Goal: Transaction & Acquisition: Obtain resource

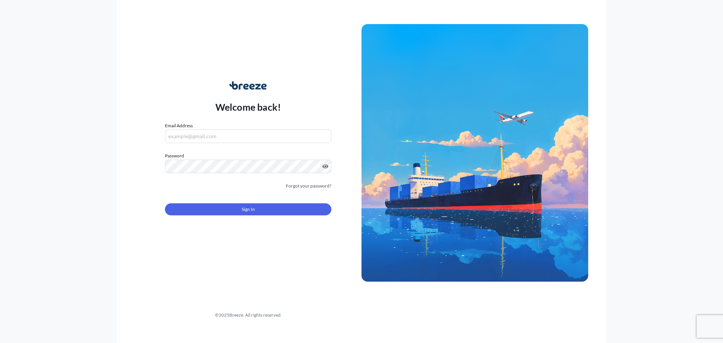
type input "[PERSON_NAME][EMAIL_ADDRESS][PERSON_NAME][DOMAIN_NAME]"
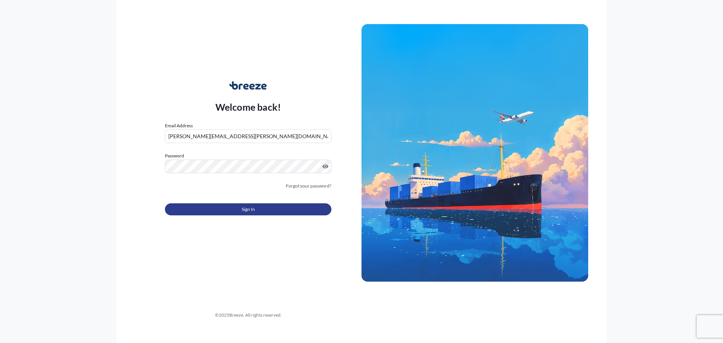
click at [242, 210] on span "Sign In" at bounding box center [248, 210] width 13 height 8
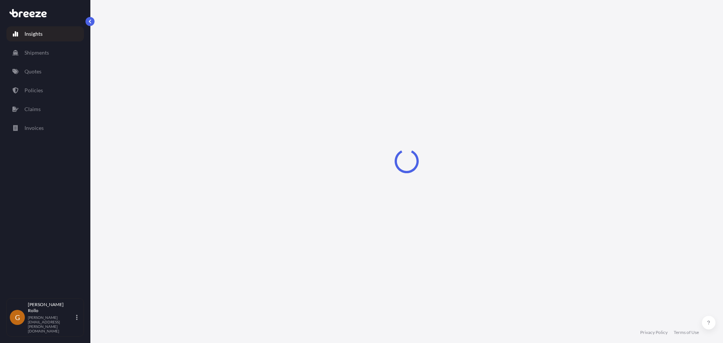
select select "2025"
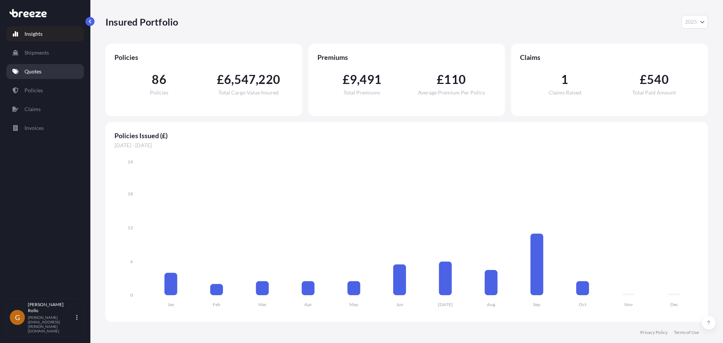
click at [46, 69] on link "Quotes" at bounding box center [45, 71] width 78 height 15
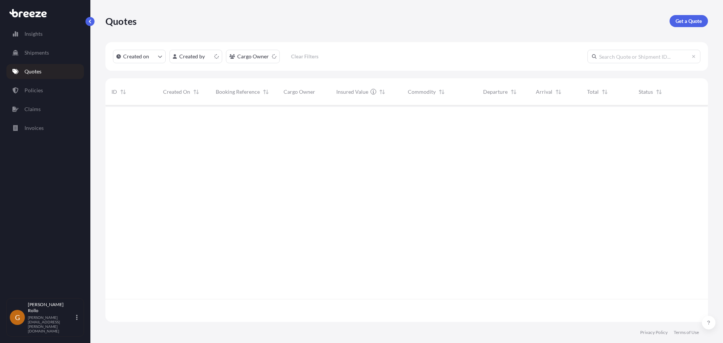
scroll to position [215, 597]
click at [686, 18] on p "Get a Quote" at bounding box center [688, 21] width 26 height 8
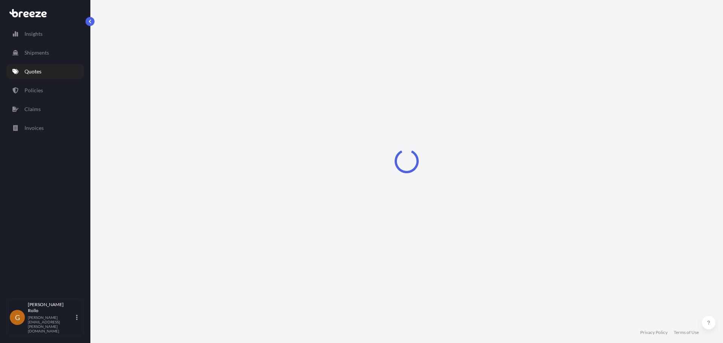
select select "Sea"
select select "1"
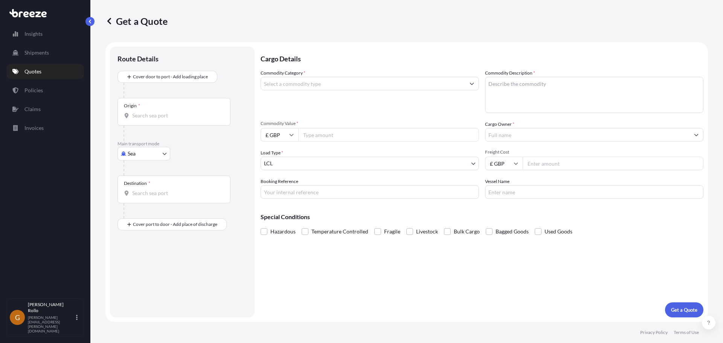
click at [133, 152] on body "Insights Shipments Quotes Policies Claims Invoices G [PERSON_NAME] [PERSON_NAME…" at bounding box center [361, 171] width 723 height 343
click at [140, 195] on div "Road" at bounding box center [143, 200] width 47 height 14
select select "Road"
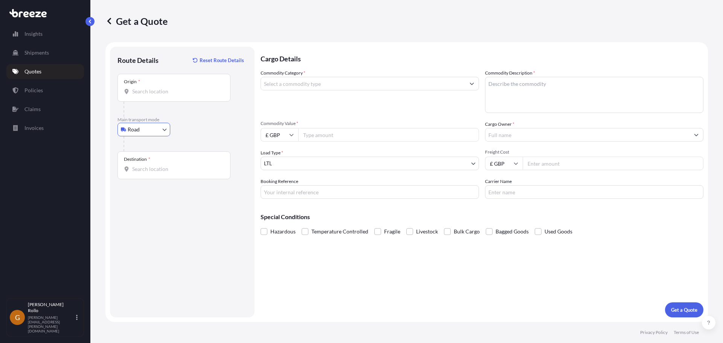
click at [158, 91] on input "Origin *" at bounding box center [176, 92] width 89 height 8
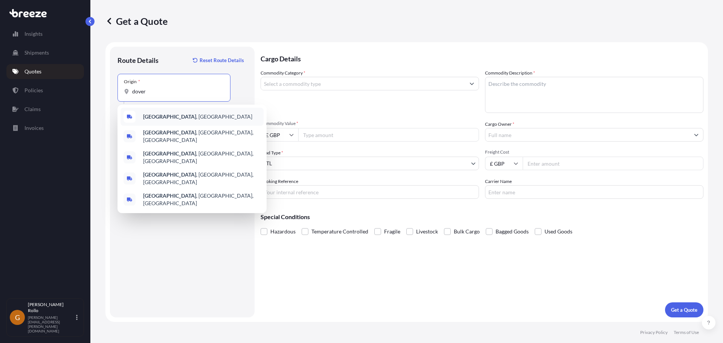
click at [163, 115] on span "[GEOGRAPHIC_DATA] , [GEOGRAPHIC_DATA]" at bounding box center [197, 117] width 109 height 8
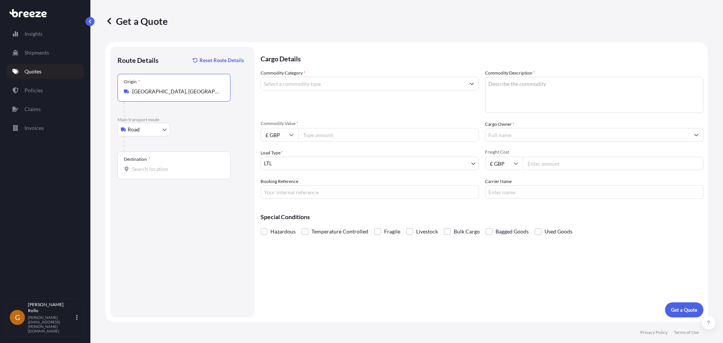
type input "[GEOGRAPHIC_DATA], [GEOGRAPHIC_DATA]"
click at [161, 168] on input "Destination *" at bounding box center [176, 169] width 89 height 8
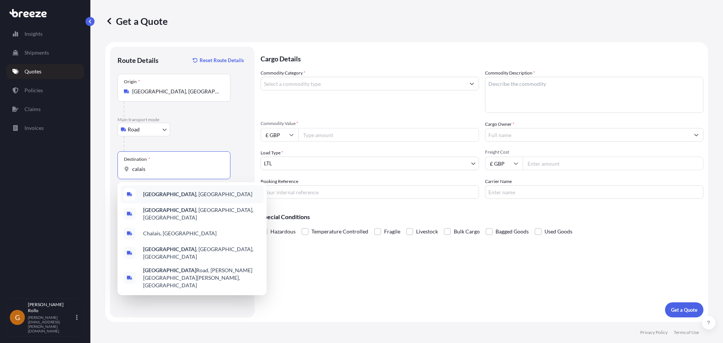
click at [164, 189] on div "[GEOGRAPHIC_DATA] , [GEOGRAPHIC_DATA]" at bounding box center [191, 194] width 143 height 18
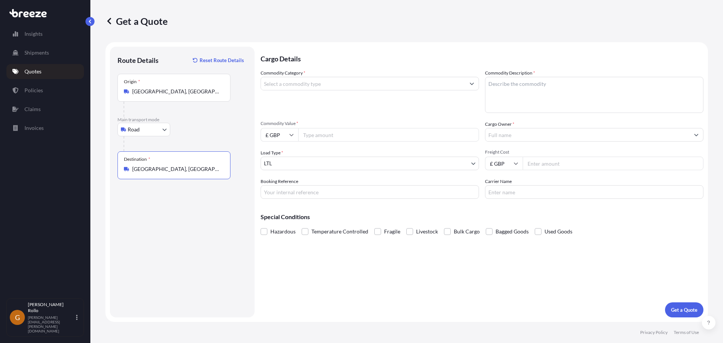
type input "[GEOGRAPHIC_DATA], [GEOGRAPHIC_DATA]"
click at [417, 82] on input "Commodity Category *" at bounding box center [363, 84] width 204 height 14
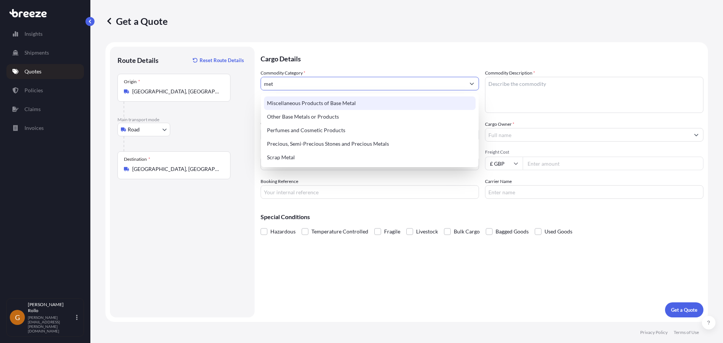
click at [360, 101] on div "Miscellaneous Products of Base Metal" at bounding box center [370, 103] width 212 height 14
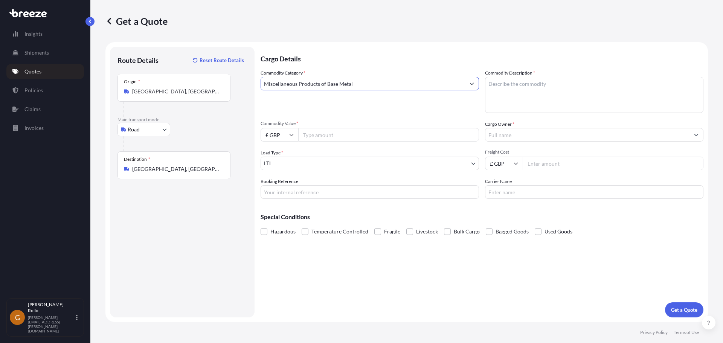
type input "Miscellaneous Products of Base Metal"
click at [591, 91] on textarea "Commodity Description *" at bounding box center [594, 95] width 218 height 36
drag, startPoint x: 529, startPoint y: 91, endPoint x: 596, endPoint y: 91, distance: 67.4
click at [530, 91] on textarea "Commodity Description *" at bounding box center [594, 95] width 218 height 36
paste textarea "full kit of parts to build a new race car approx"
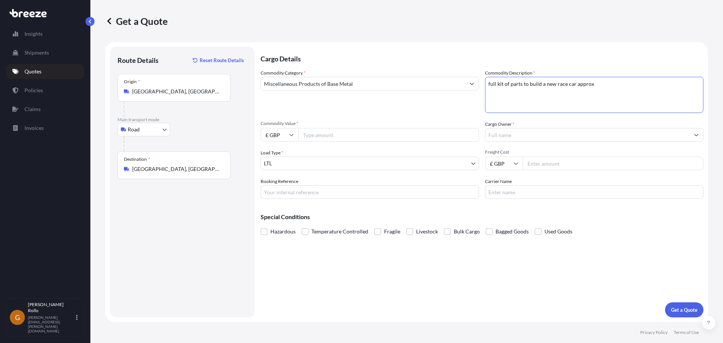
drag, startPoint x: 595, startPoint y: 85, endPoint x: 574, endPoint y: 84, distance: 20.7
click at [574, 84] on textarea "full kit of parts to build a new race car approx" at bounding box center [594, 95] width 218 height 36
click at [532, 94] on textarea "full kit of parts to build a new race car" at bounding box center [594, 95] width 218 height 36
click at [541, 94] on textarea "full kit of parts to build a new race car" at bounding box center [594, 95] width 218 height 36
type textarea "full kit of parts to build a new race car"
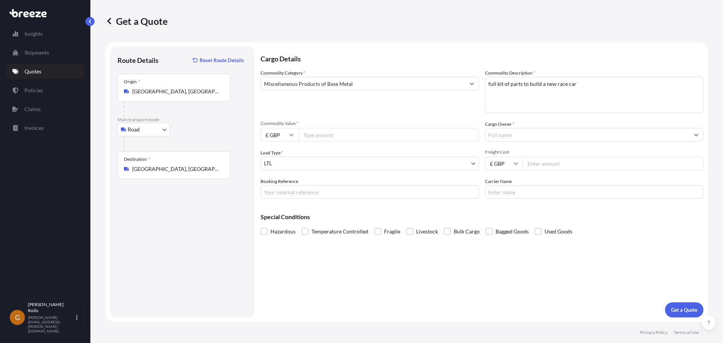
click at [320, 132] on input "Commodity Value *" at bounding box center [388, 135] width 181 height 14
type input "65000"
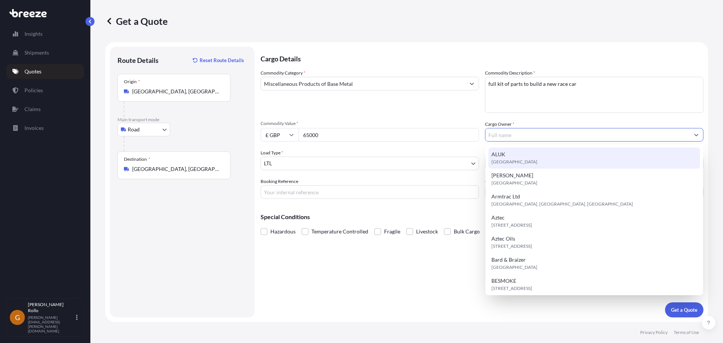
click at [520, 136] on input "Cargo Owner *" at bounding box center [587, 135] width 204 height 14
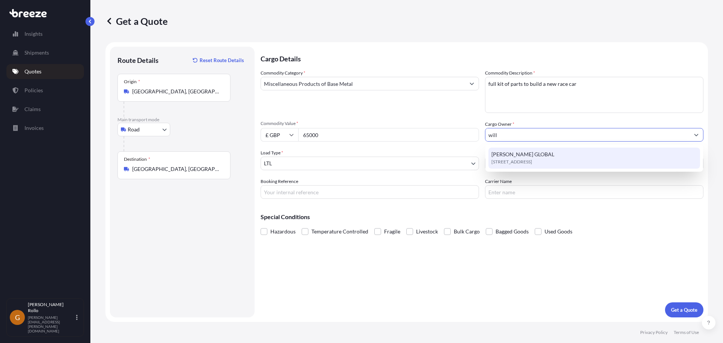
click at [536, 155] on span "[PERSON_NAME] GLOBAL" at bounding box center [522, 155] width 63 height 8
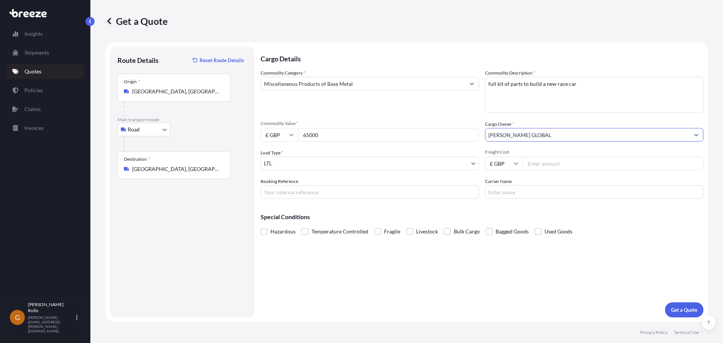
type input "[PERSON_NAME] GLOBAL"
click at [384, 210] on div "Special Conditions Hazardous Temperature Controlled Fragile Livestock Bulk Carg…" at bounding box center [481, 221] width 443 height 32
click at [440, 166] on body "0 options available. 1 option available. Insights Shipments Quotes Policies Cla…" at bounding box center [361, 171] width 723 height 343
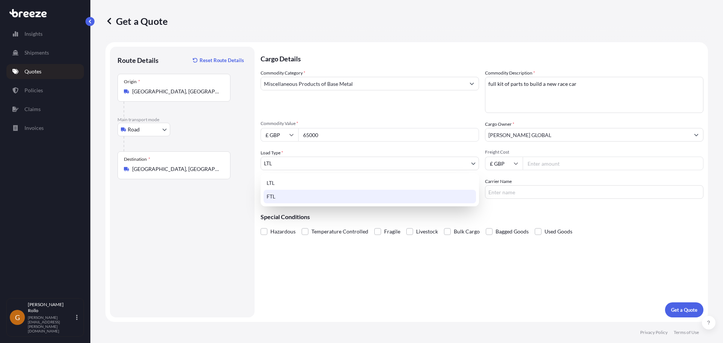
click at [316, 194] on div "FTL" at bounding box center [369, 197] width 212 height 14
select select "2"
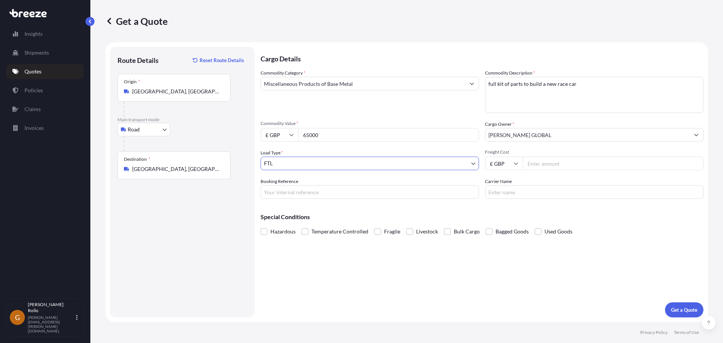
click at [403, 211] on div "Special Conditions Hazardous Temperature Controlled Fragile Livestock Bulk Carg…" at bounding box center [481, 221] width 443 height 32
click at [681, 310] on p "Get a Quote" at bounding box center [684, 310] width 26 height 8
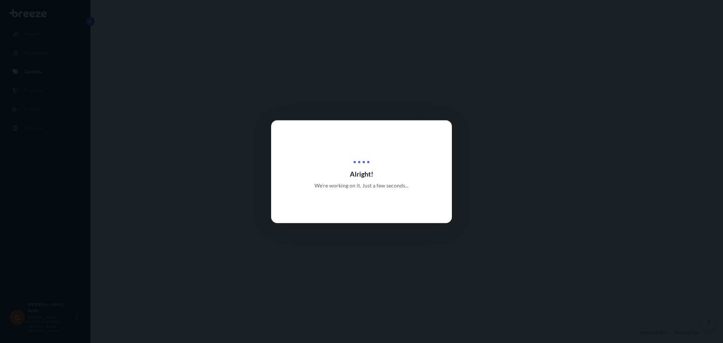
select select "Road"
select select "2"
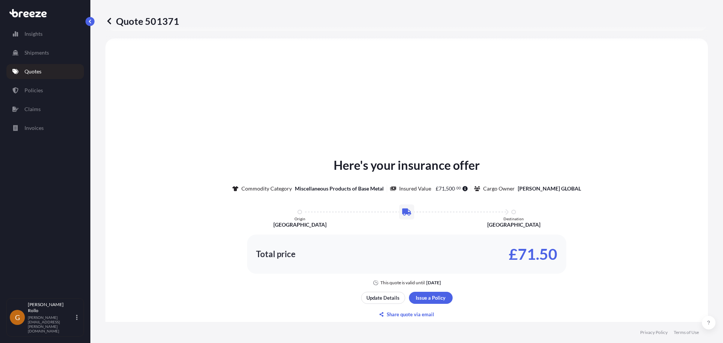
scroll to position [227, 0]
click at [659, 190] on div "Here's your insurance offer Commodity Category Miscellaneous Products of Base M…" at bounding box center [406, 219] width 581 height 129
drag, startPoint x: 643, startPoint y: 186, endPoint x: 649, endPoint y: 172, distance: 14.8
click at [643, 186] on div "Here's your insurance offer Commodity Category Miscellaneous Products of Base M…" at bounding box center [406, 219] width 581 height 129
click at [544, 102] on div "Here's your insurance offer Commodity Category Miscellaneous Products of Base M…" at bounding box center [406, 237] width 581 height 379
